Goal: Navigation & Orientation: Find specific page/section

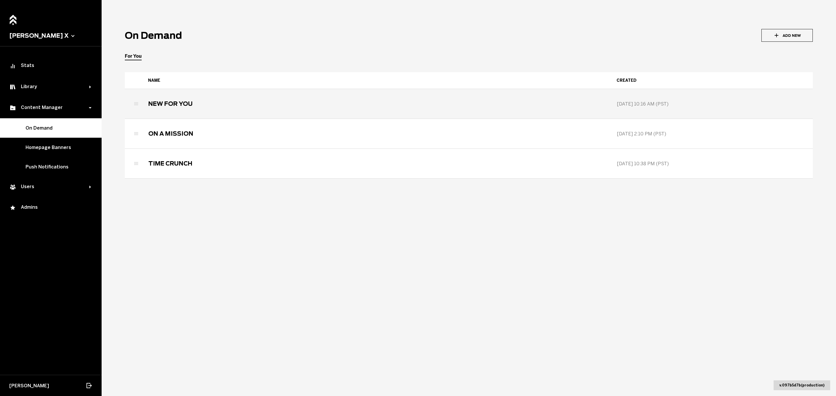
click at [181, 107] on h3 "NEW FOR YOU" at bounding box center [170, 103] width 44 height 7
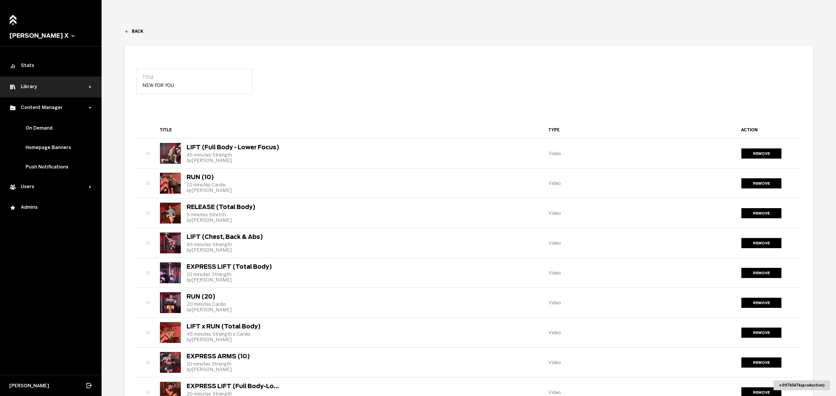
click at [52, 87] on div "Library" at bounding box center [49, 87] width 80 height 7
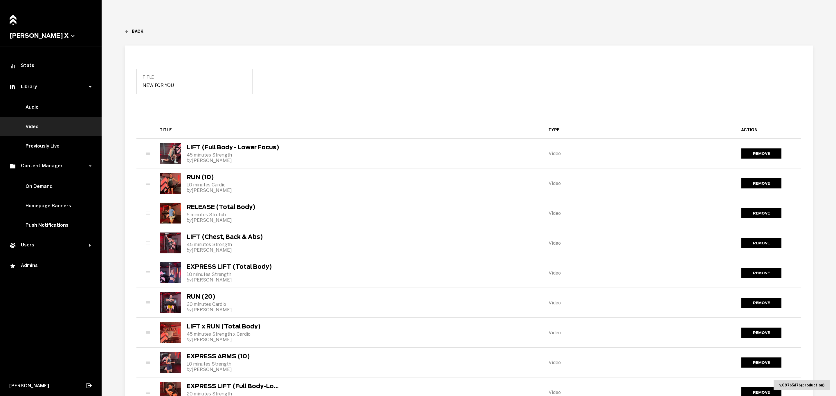
click at [48, 125] on link "Video" at bounding box center [51, 126] width 102 height 19
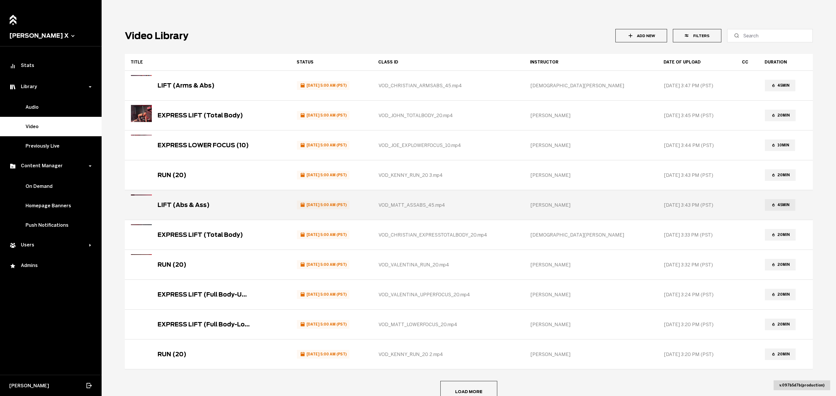
scroll to position [36, 0]
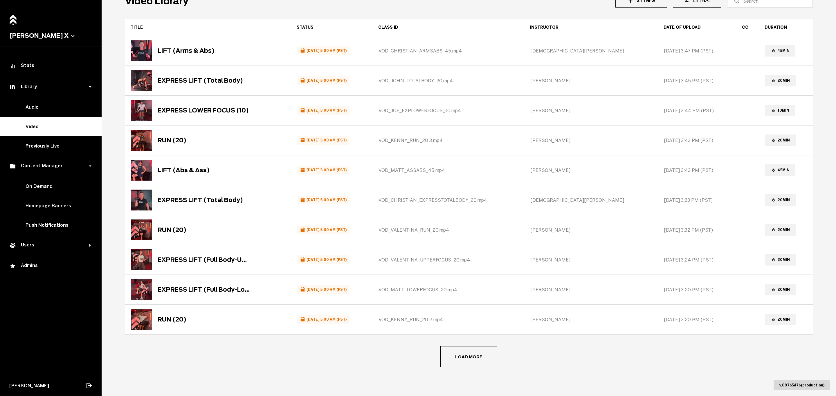
click at [464, 359] on button "Load more" at bounding box center [468, 357] width 57 height 21
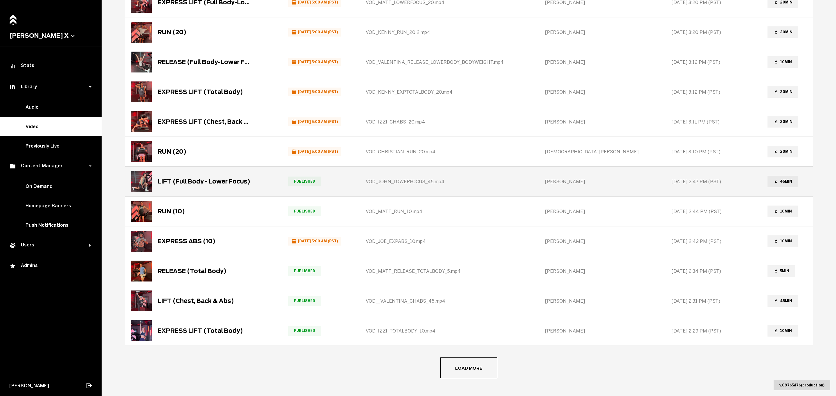
scroll to position [336, 0]
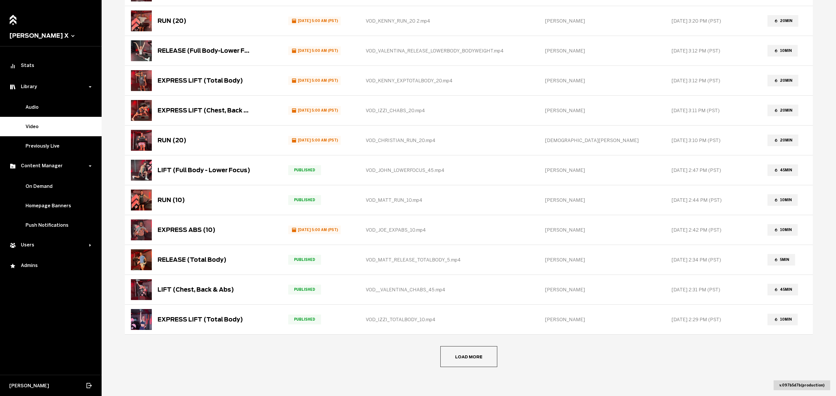
click at [458, 353] on button "Load more" at bounding box center [468, 357] width 57 height 21
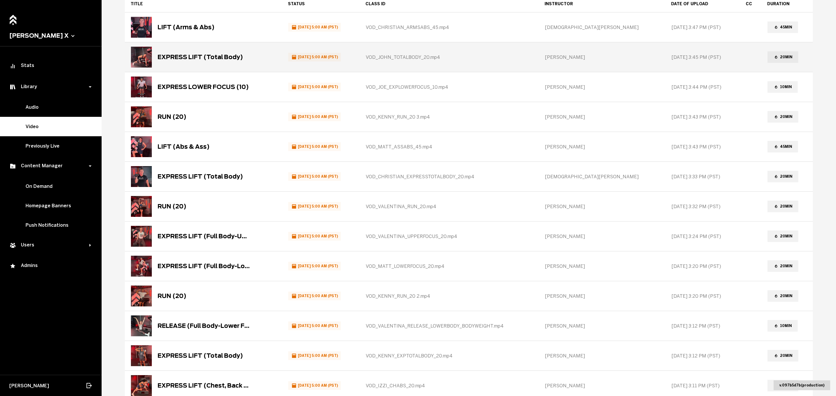
scroll to position [0, 0]
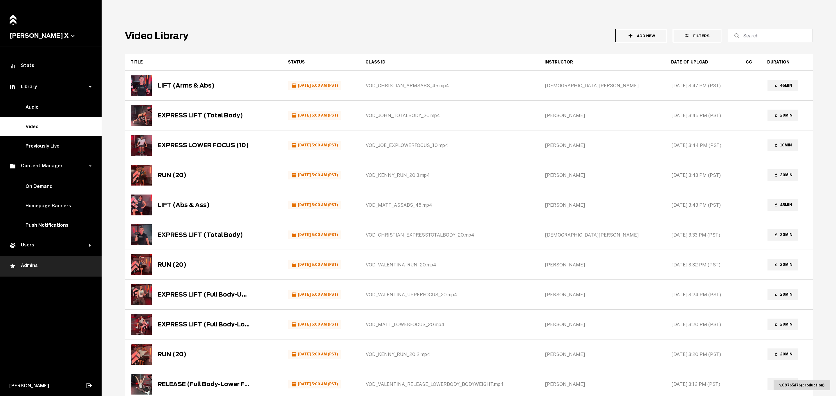
click at [46, 266] on div "Admins" at bounding box center [50, 266] width 83 height 7
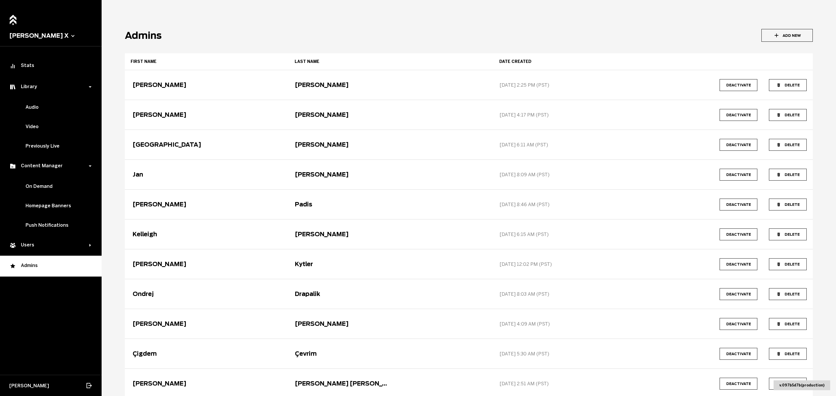
click at [36, 32] on button "[PERSON_NAME] X" at bounding box center [50, 35] width 83 height 7
click at [54, 35] on button at bounding box center [51, 198] width 102 height 396
click at [31, 68] on div "Stats" at bounding box center [50, 66] width 83 height 7
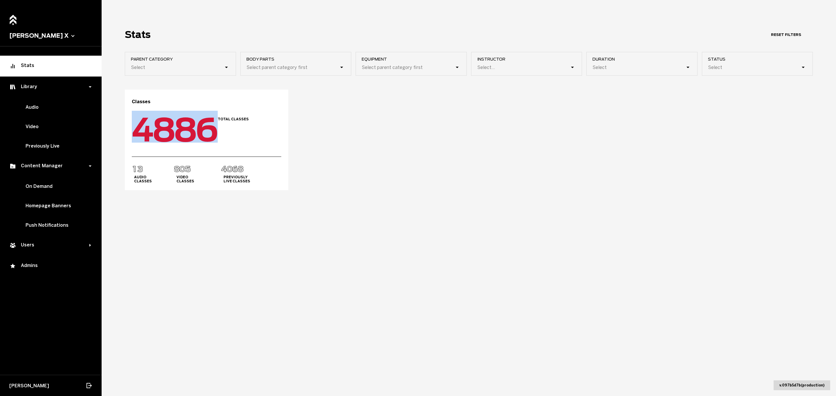
drag, startPoint x: 135, startPoint y: 131, endPoint x: 208, endPoint y: 128, distance: 72.9
click at [208, 128] on span "0 1 2 3 4 5 6 7 8 9 0 0 1 2 3 4 5 6 7 8 9 0 0 1 2 3 4 5 6 7 8 9 0 0 1 2 3 4 5 6…" at bounding box center [175, 131] width 86 height 38
copy span "4 5 6 7 8 9 0 0 1 2 3 4 5 6 7 8 9 0 0 1 2 3 4 5 6 7 8 9 0 0 1 2 3 4 5 6"
